Goal: Task Accomplishment & Management: Use online tool/utility

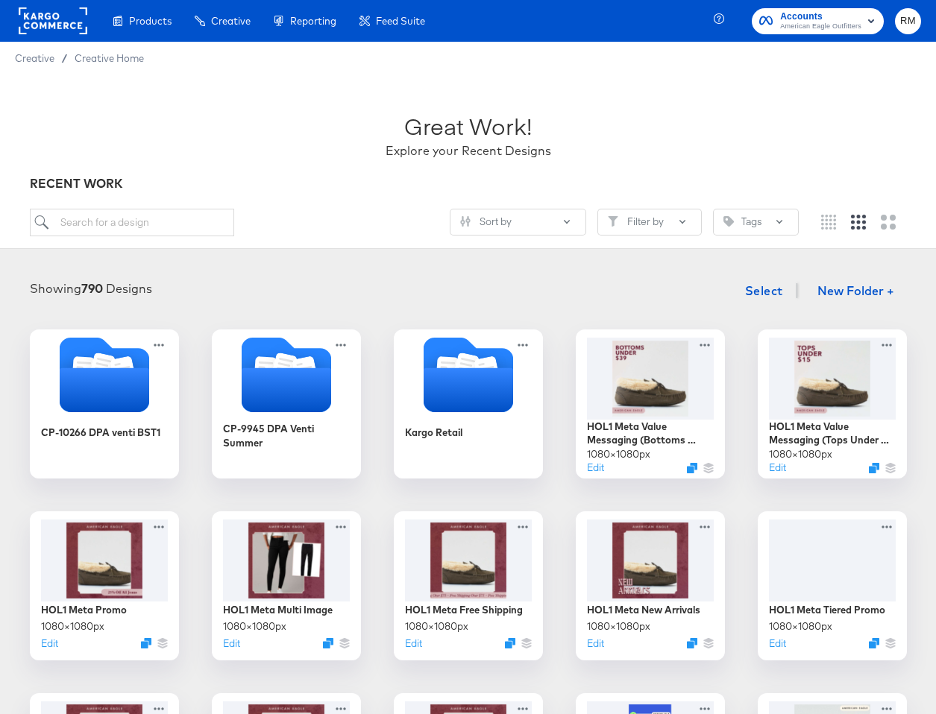
click at [875, 21] on rect "button" at bounding box center [871, 21] width 18 height 18
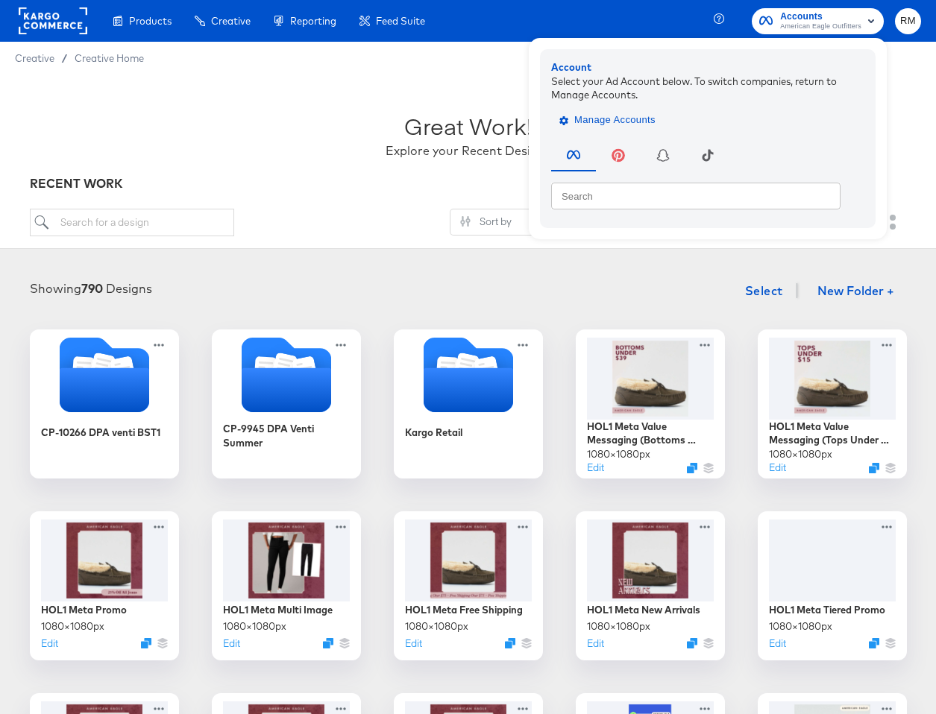
click at [614, 117] on span "Manage Accounts" at bounding box center [608, 120] width 93 height 17
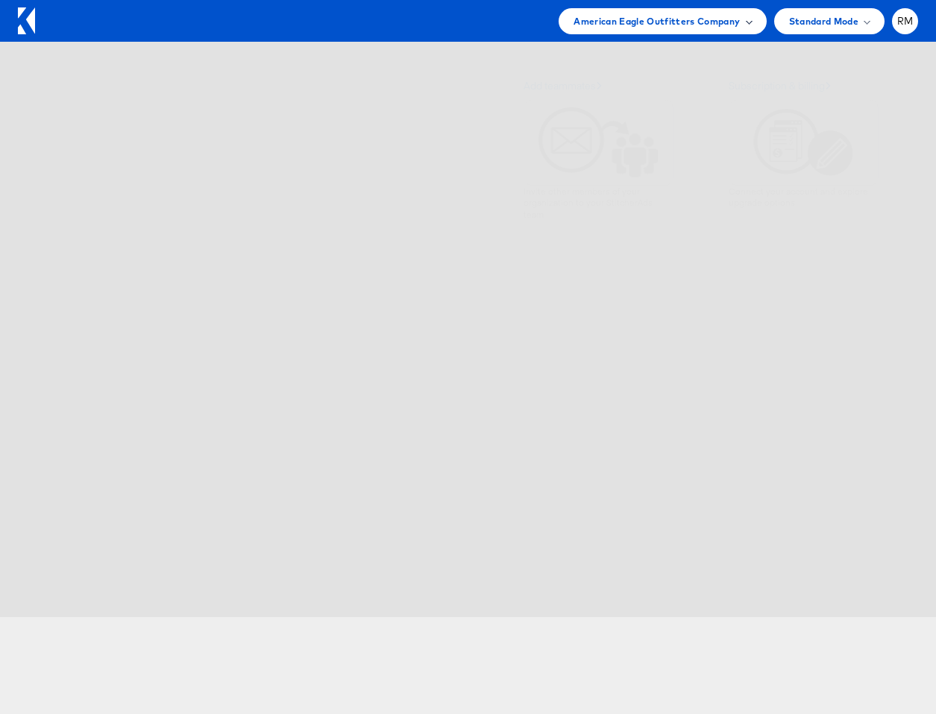
click at [719, 21] on span "American Eagle Outfitters Company" at bounding box center [656, 21] width 166 height 16
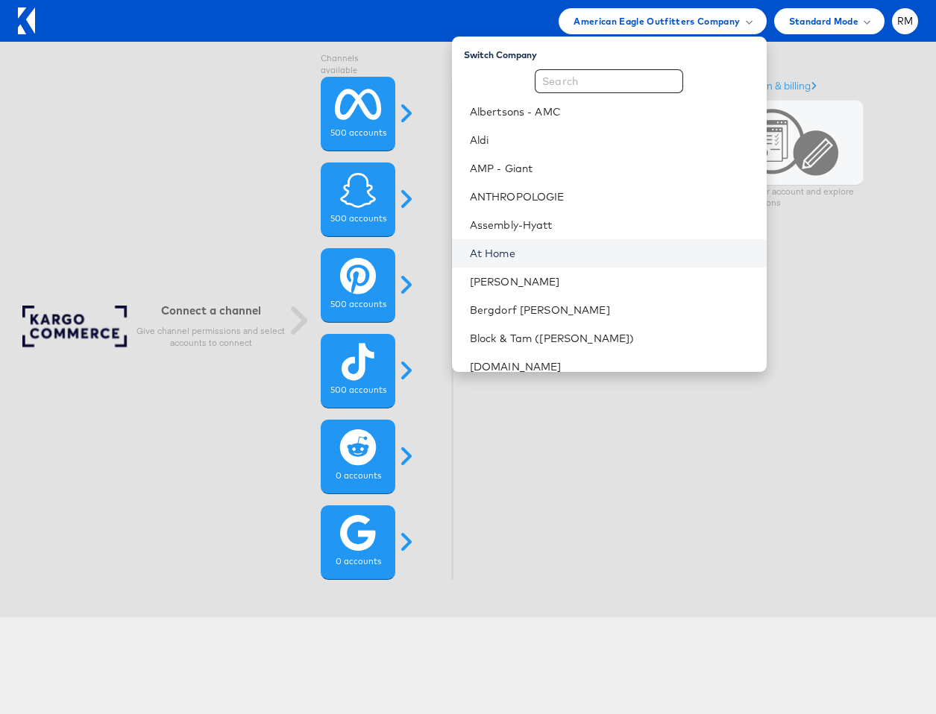
click at [609, 249] on link "At Home" at bounding box center [612, 253] width 285 height 15
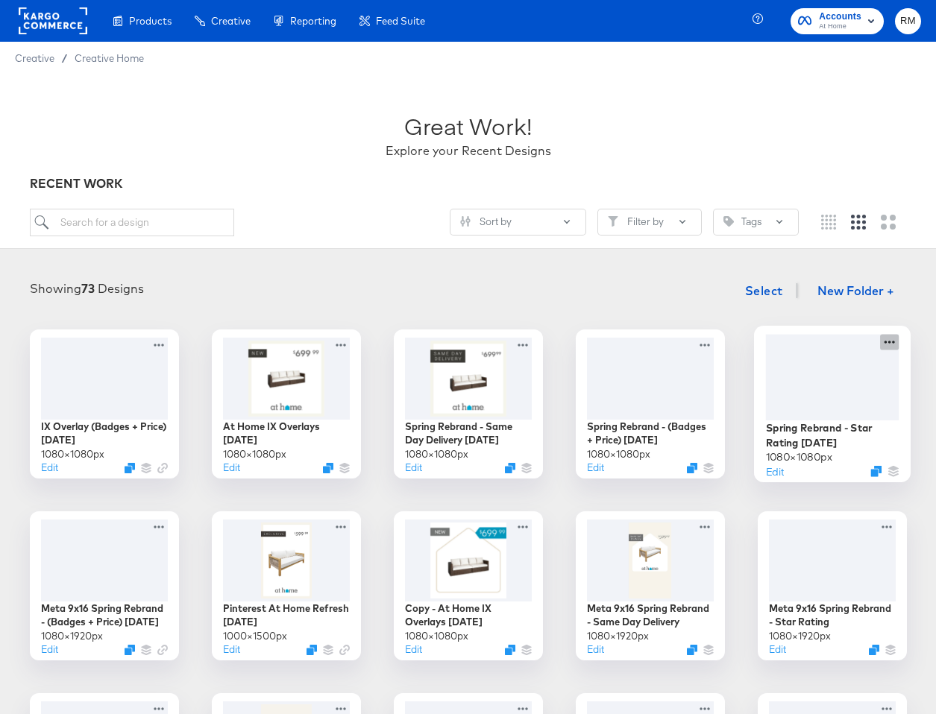
click at [885, 343] on icon at bounding box center [888, 342] width 10 height 3
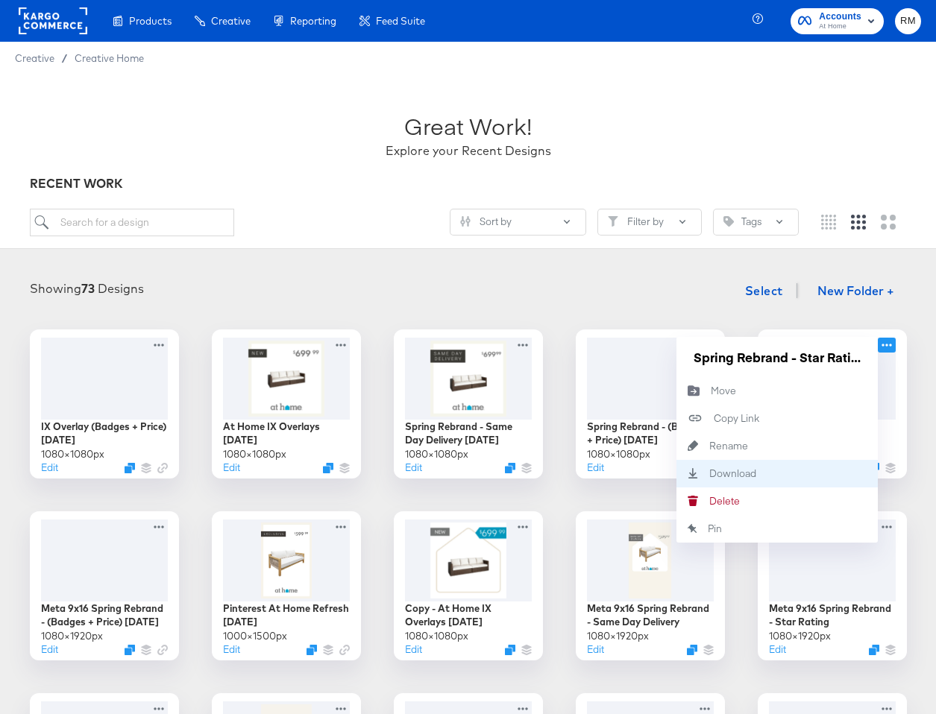
click at [811, 467] on div "Download Download" at bounding box center [776, 474] width 201 height 28
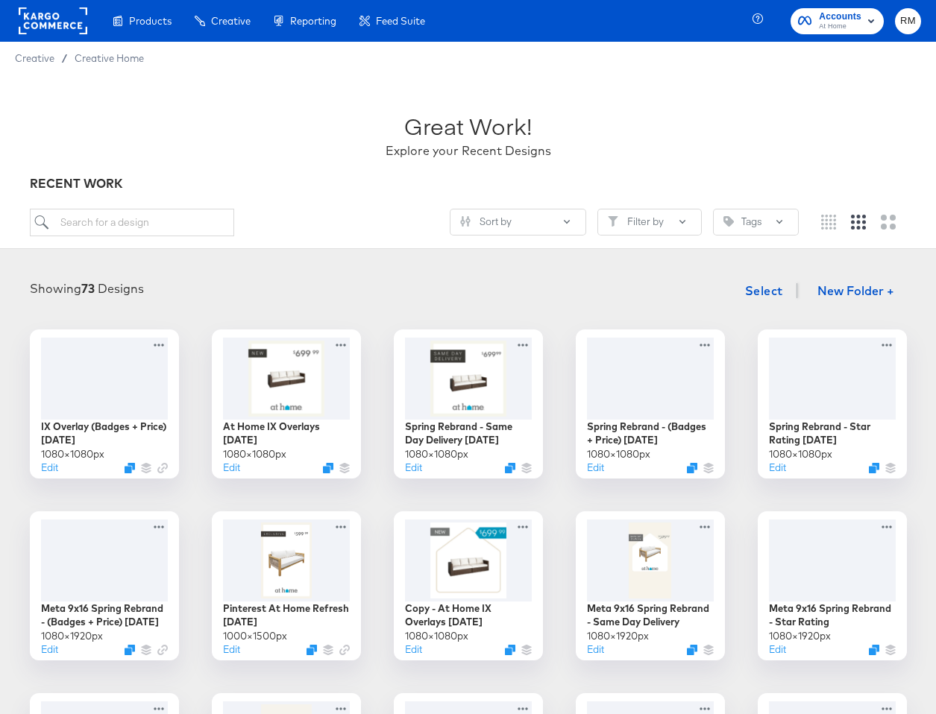
click at [656, 279] on div "Showing 73 Designs Select New Folder +" at bounding box center [468, 291] width 906 height 31
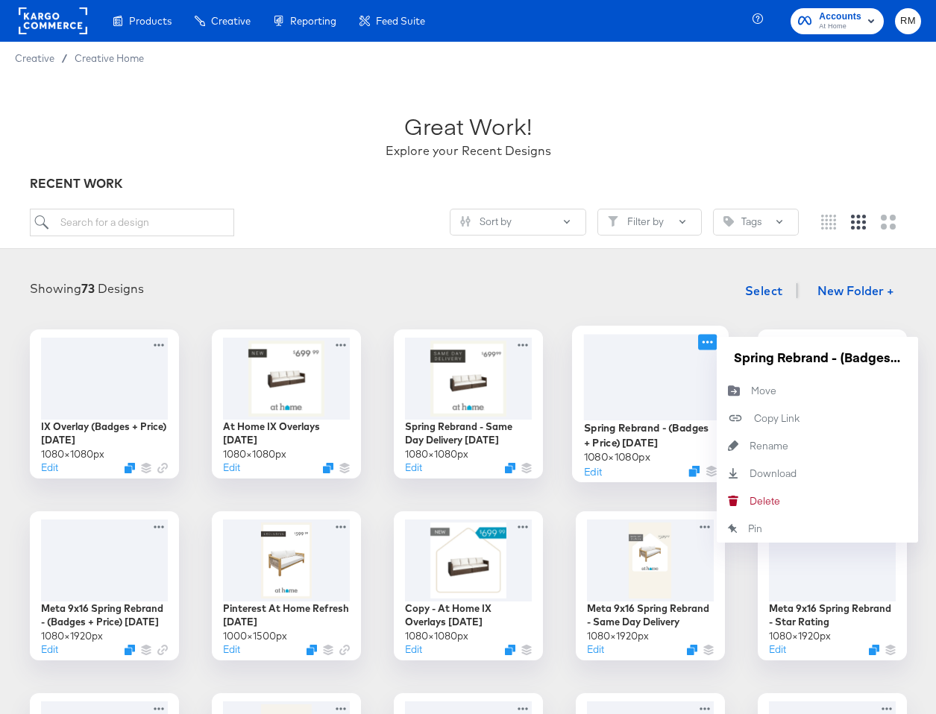
click at [708, 347] on icon at bounding box center [707, 342] width 19 height 16
click at [762, 464] on div "Download Download" at bounding box center [816, 474] width 201 height 28
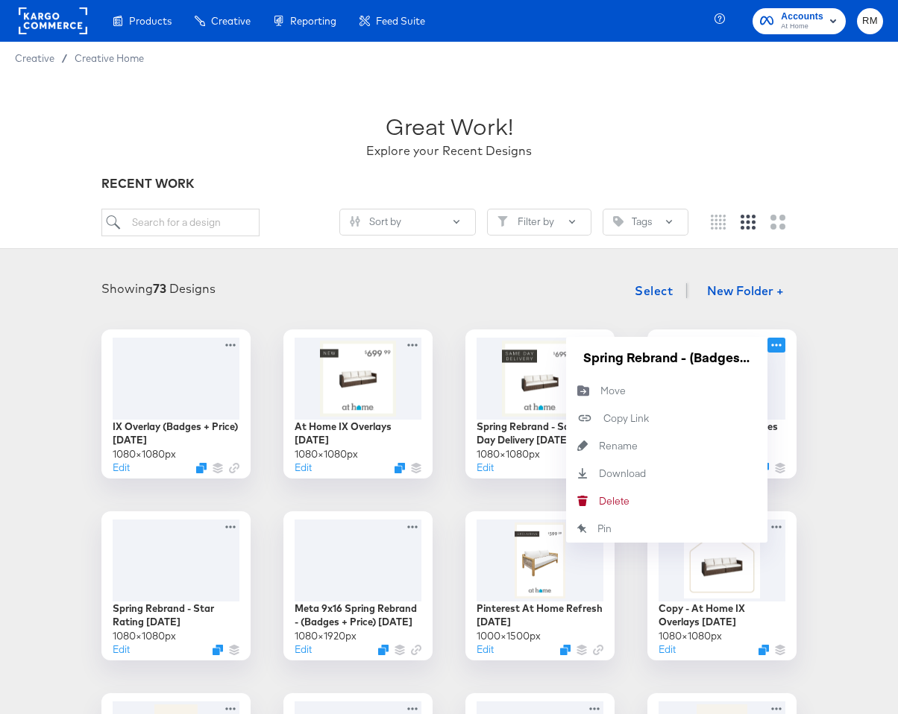
click at [526, 299] on div "Showing 73 Designs Select New Folder +" at bounding box center [449, 291] width 868 height 31
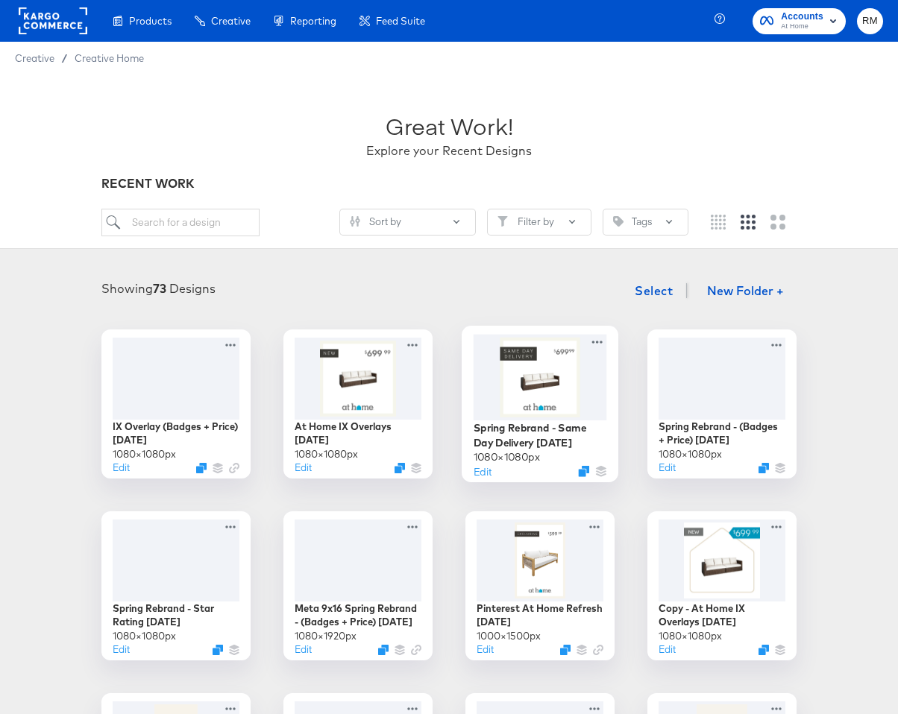
click at [538, 409] on div at bounding box center [539, 377] width 133 height 86
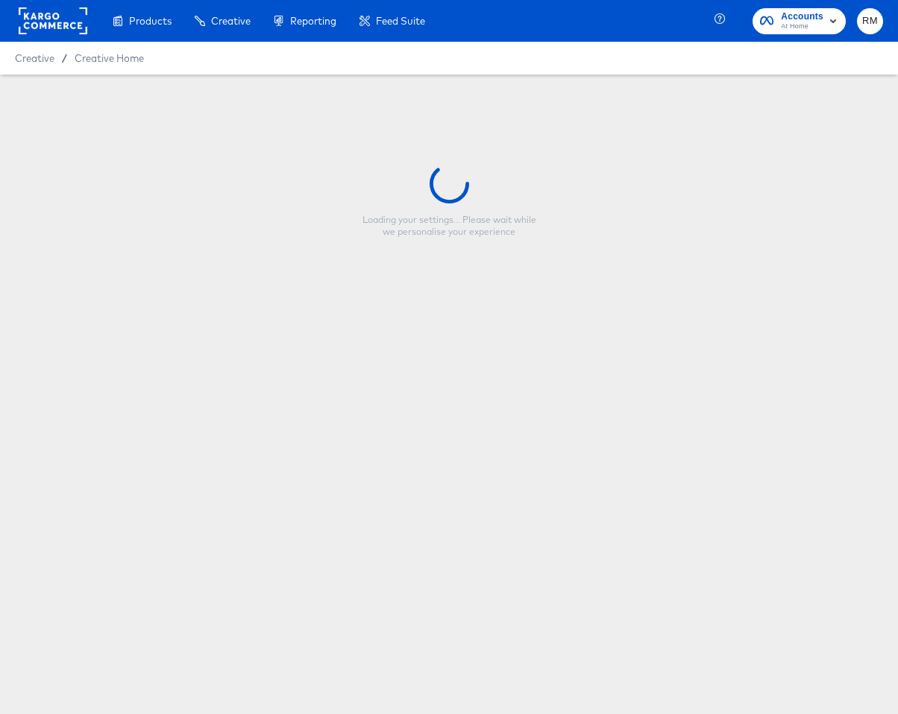
type input "Spring Rebrand - Same Day Delivery [DATE]"
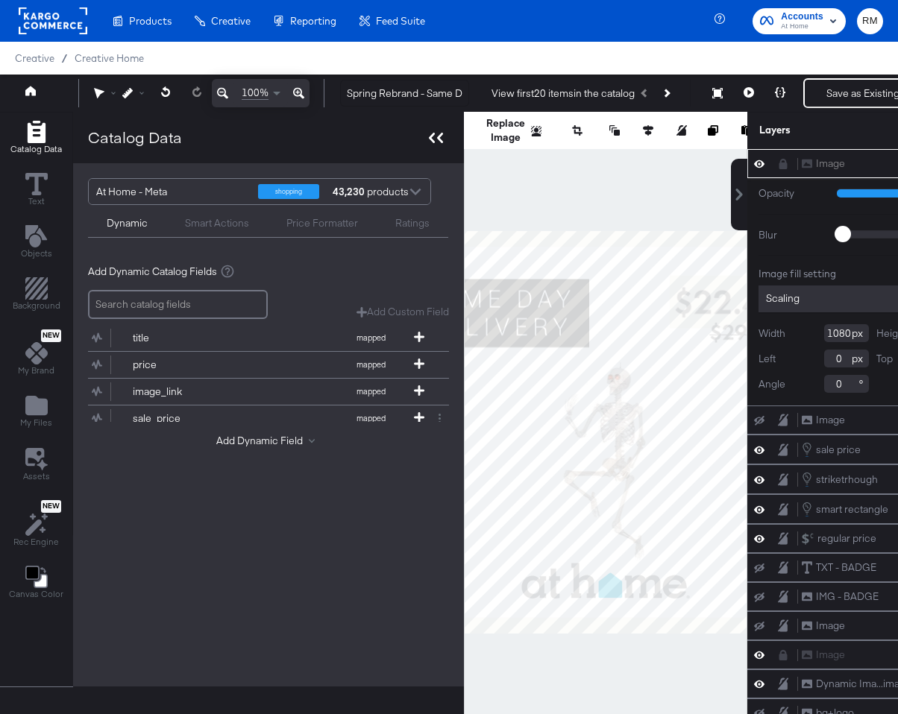
click at [425, 138] on div at bounding box center [436, 138] width 26 height 22
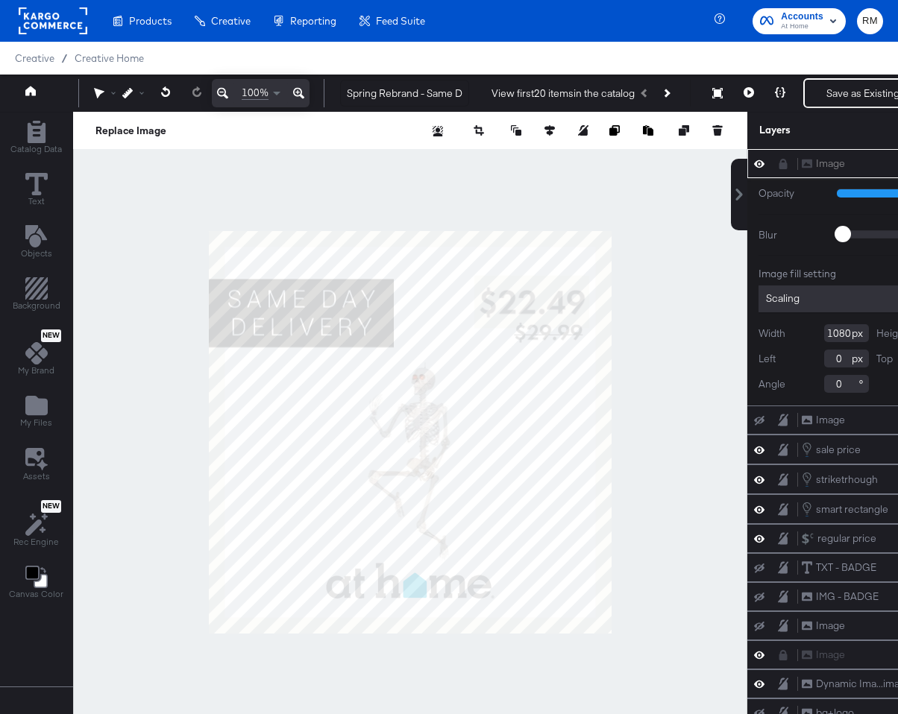
click at [525, 312] on div at bounding box center [410, 432] width 674 height 640
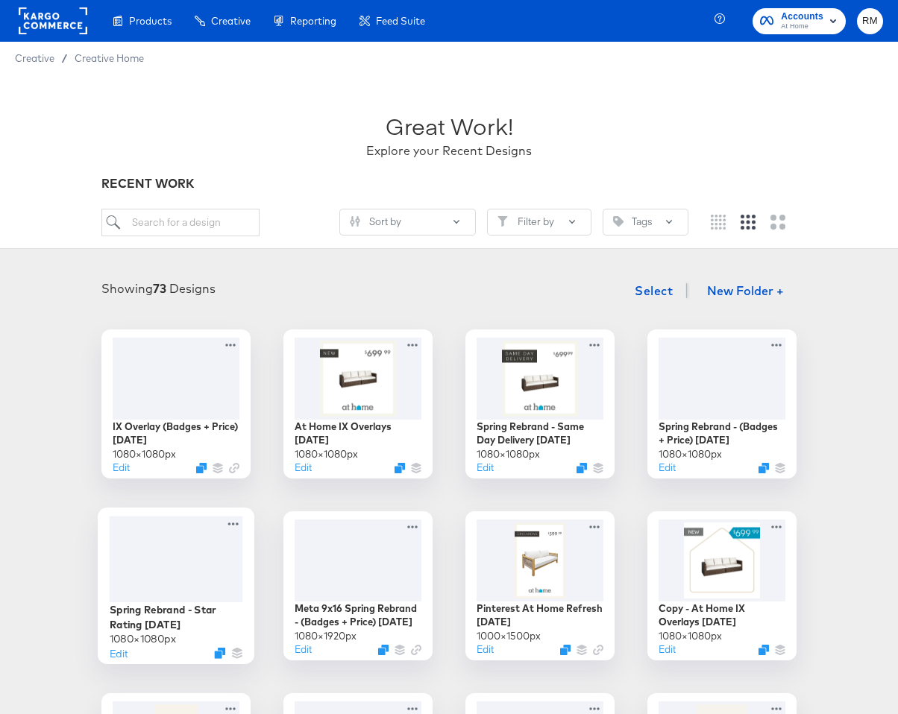
click at [149, 584] on div at bounding box center [176, 559] width 133 height 86
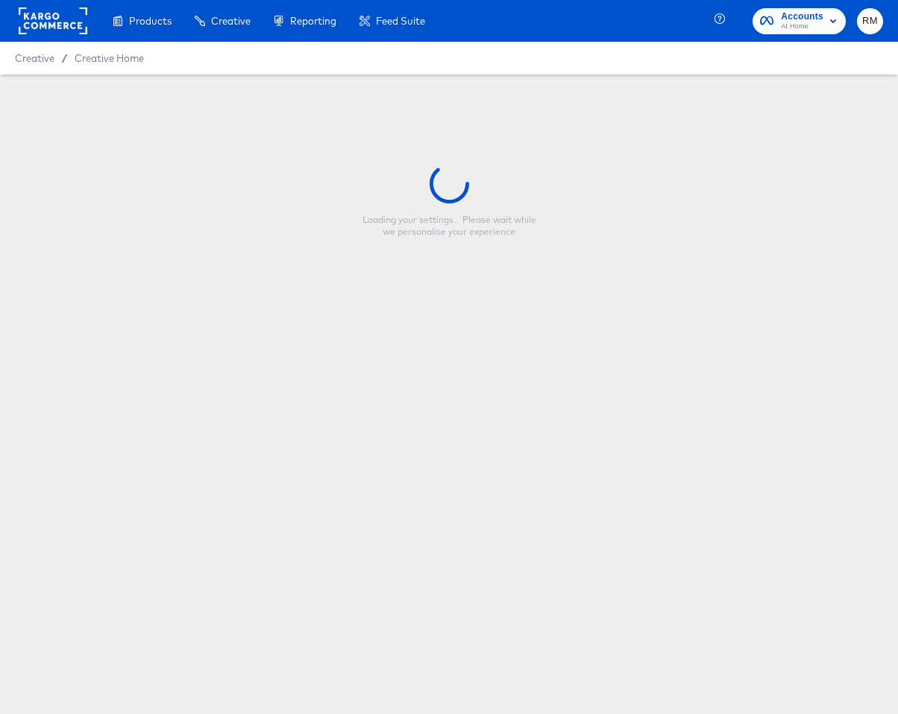
type input "Spring Rebrand - Star Rating [DATE]"
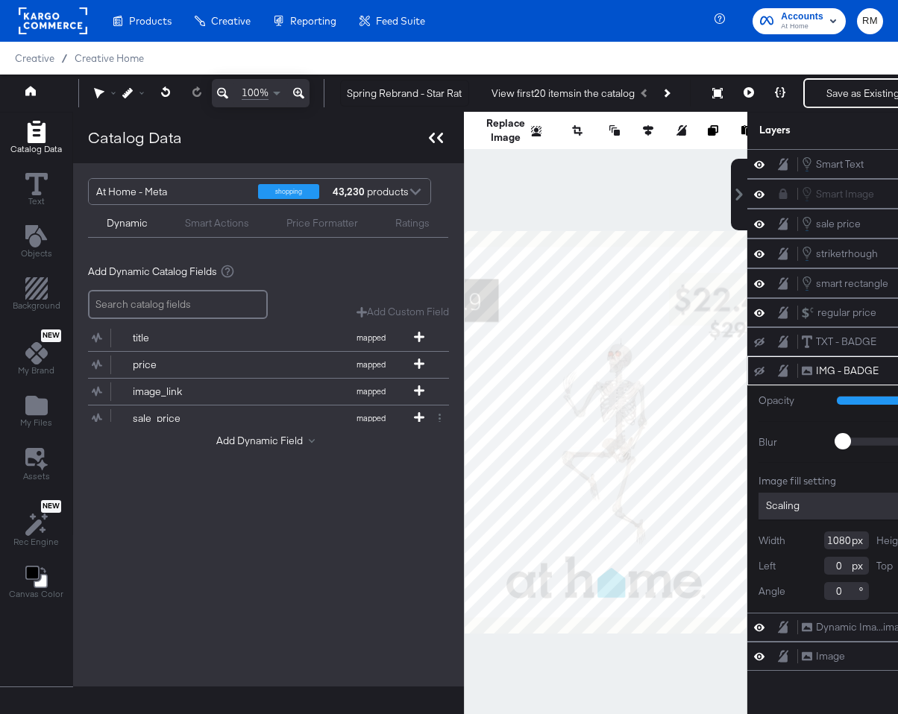
click at [434, 140] on icon at bounding box center [436, 138] width 14 height 10
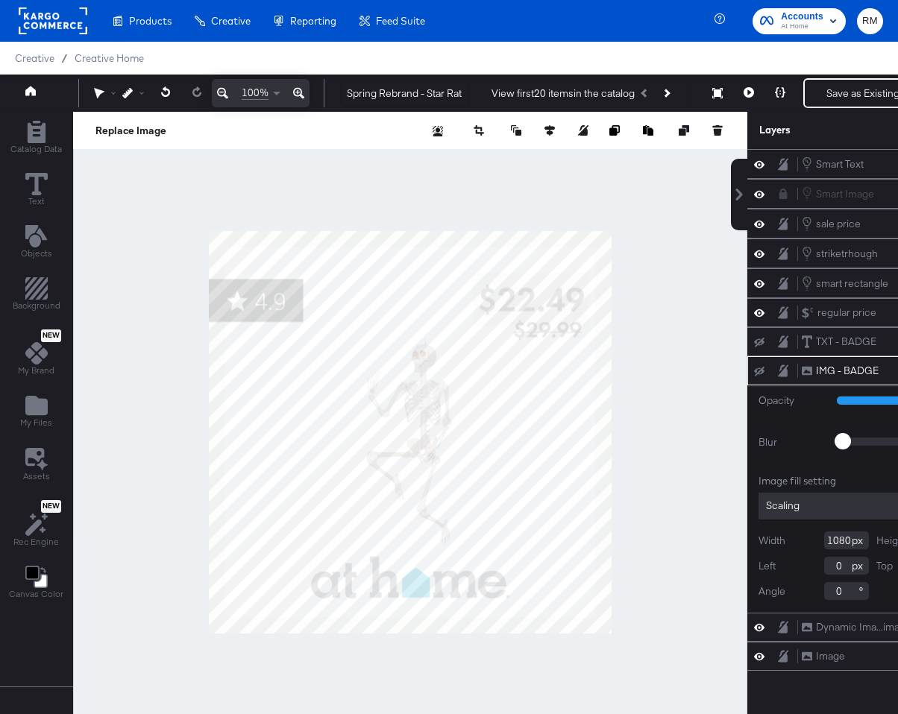
scroll to position [0, 98]
